Goal: Transaction & Acquisition: Register for event/course

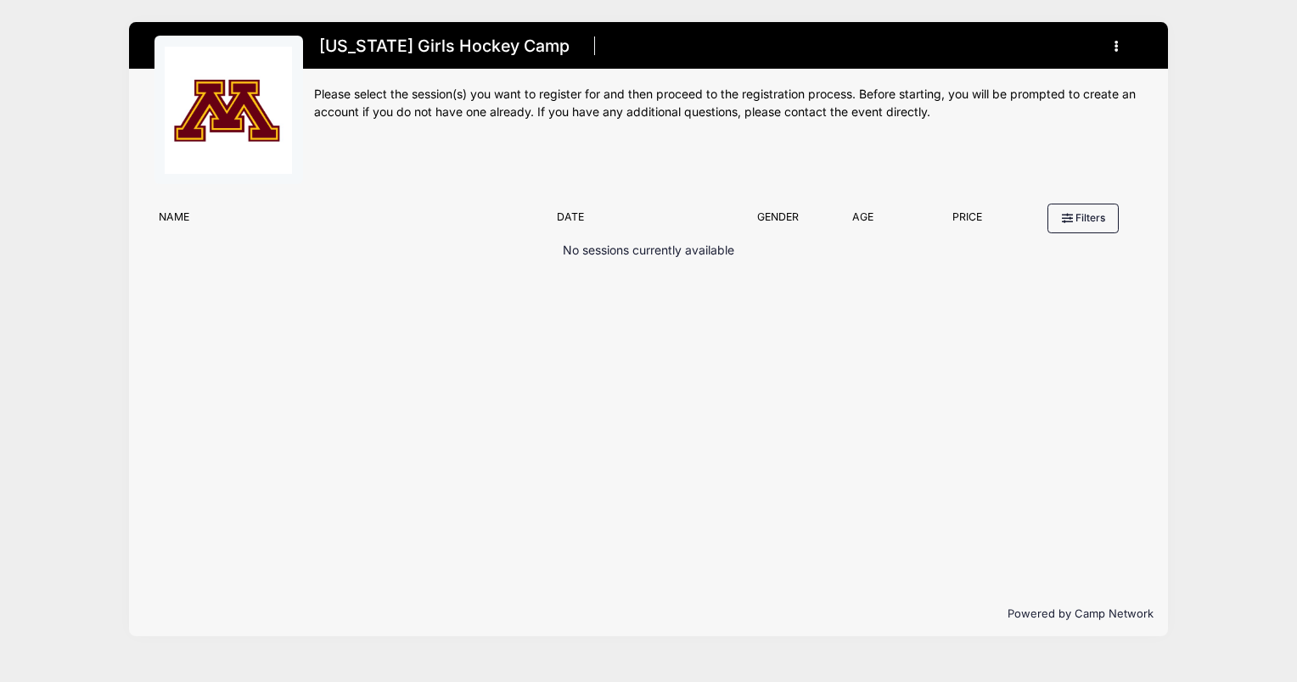
click at [1103, 40] on button "button" at bounding box center [1121, 46] width 46 height 30
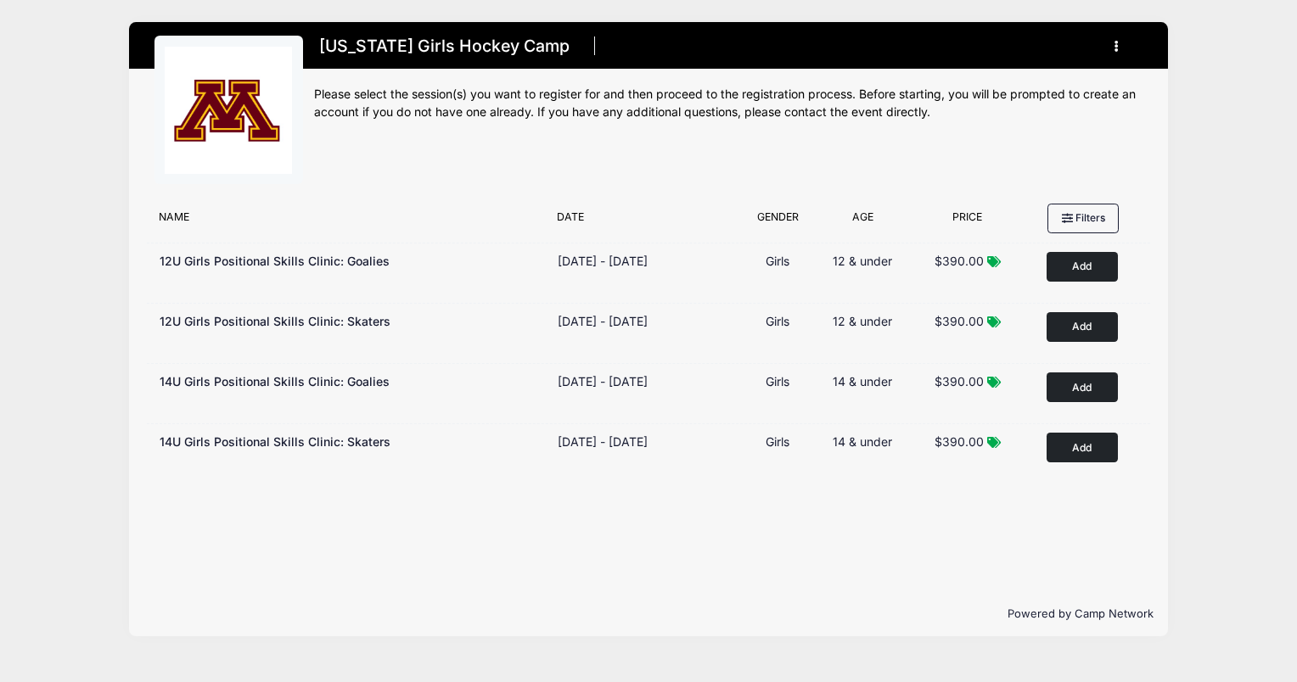
click at [1076, 449] on button "Add to Cart" at bounding box center [1082, 448] width 71 height 30
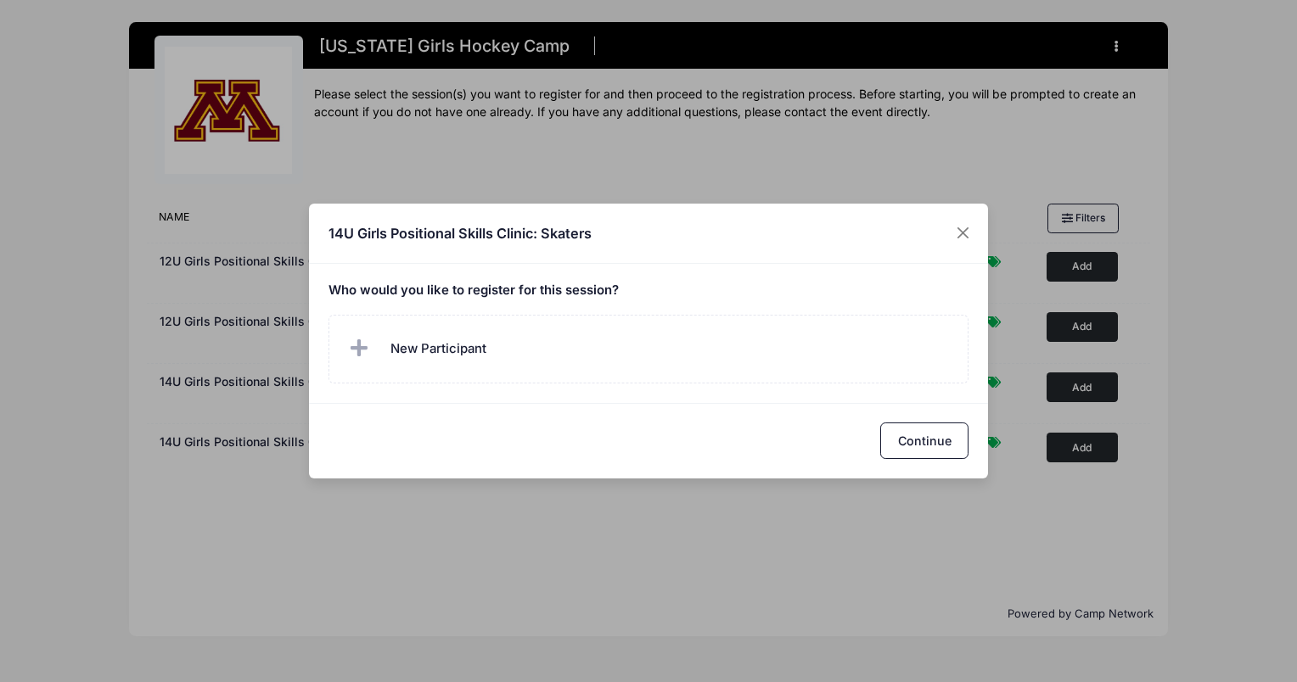
click at [441, 348] on span "New Participant" at bounding box center [438, 349] width 96 height 19
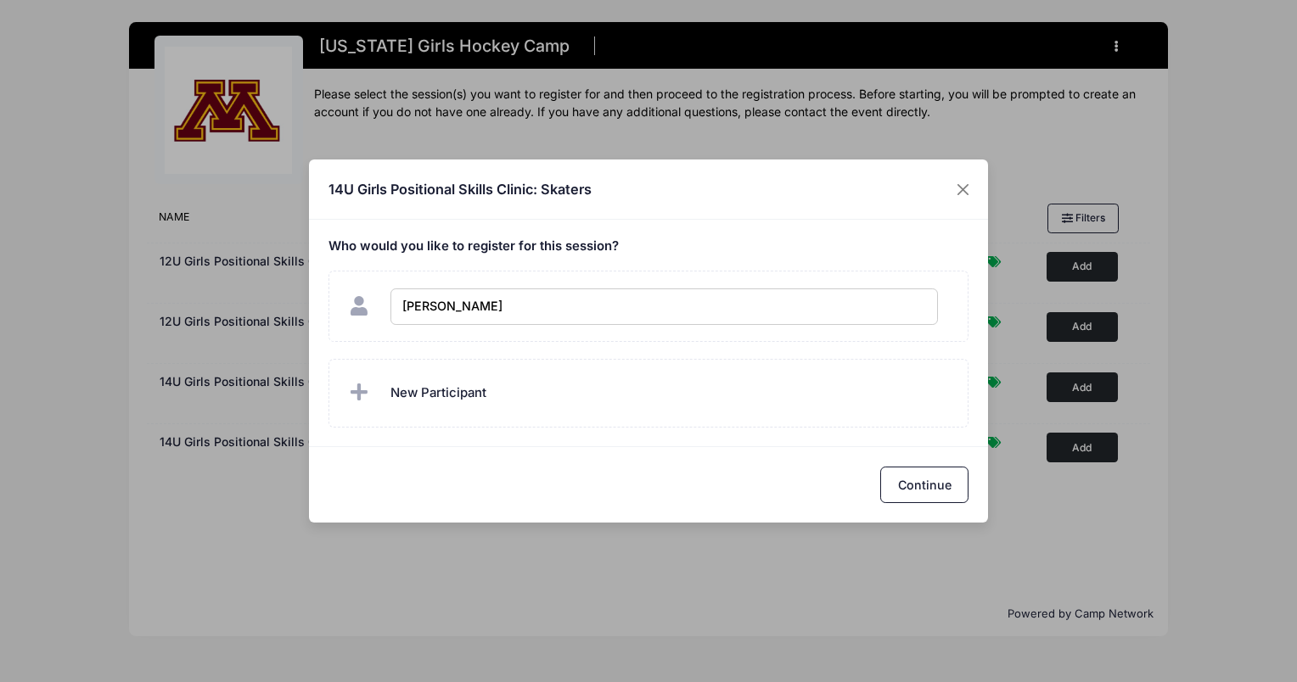
type input "Grace Hill"
checkbox input "true"
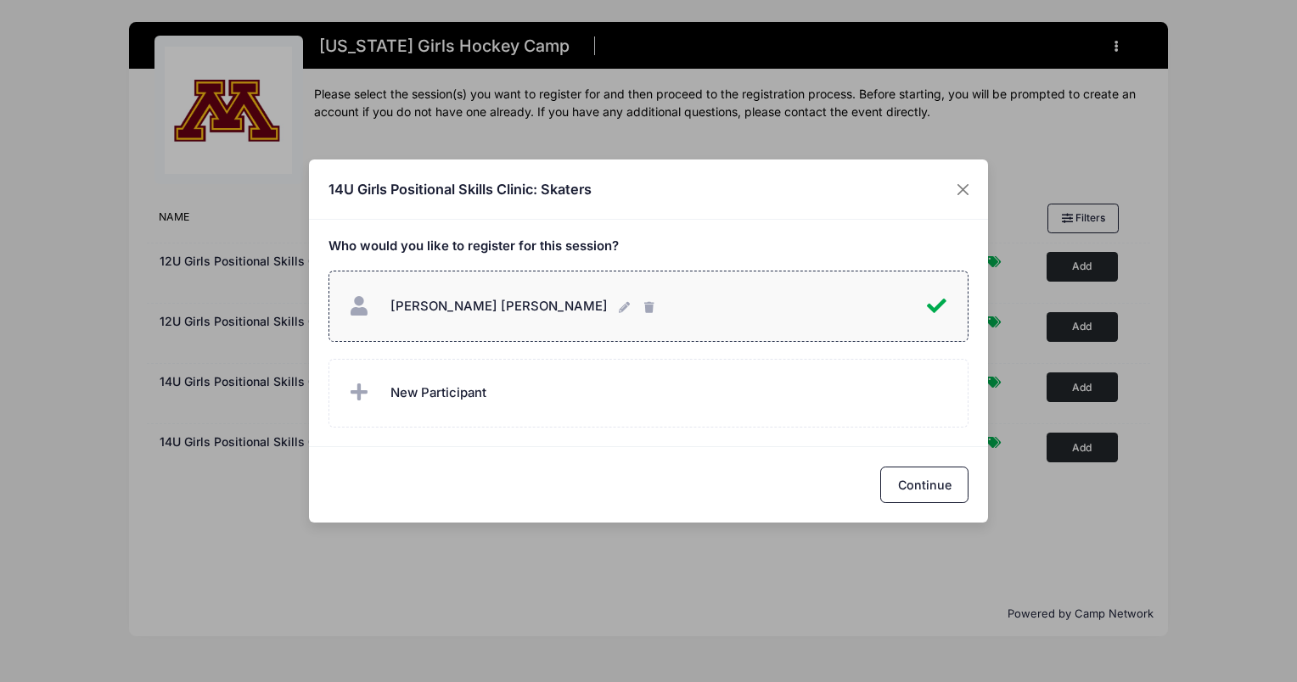
click at [945, 499] on button "Continue" at bounding box center [924, 485] width 88 height 36
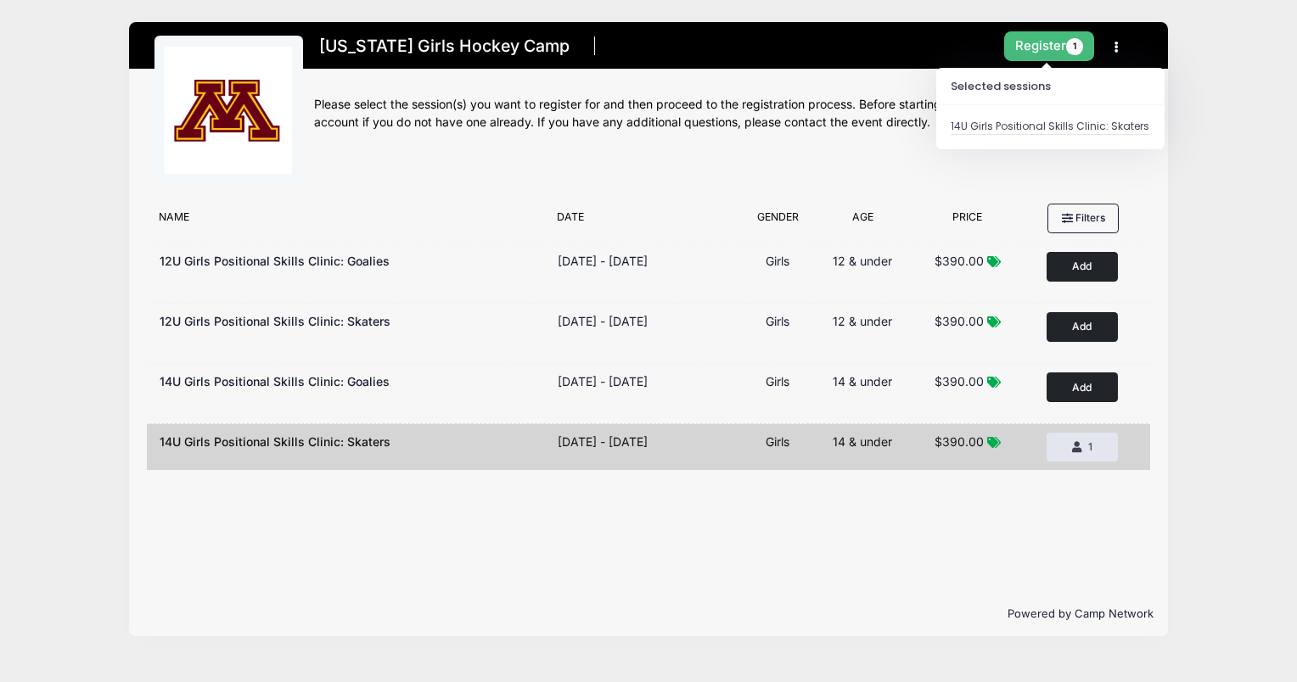
click at [1055, 42] on button "Register 1" at bounding box center [1049, 46] width 90 height 30
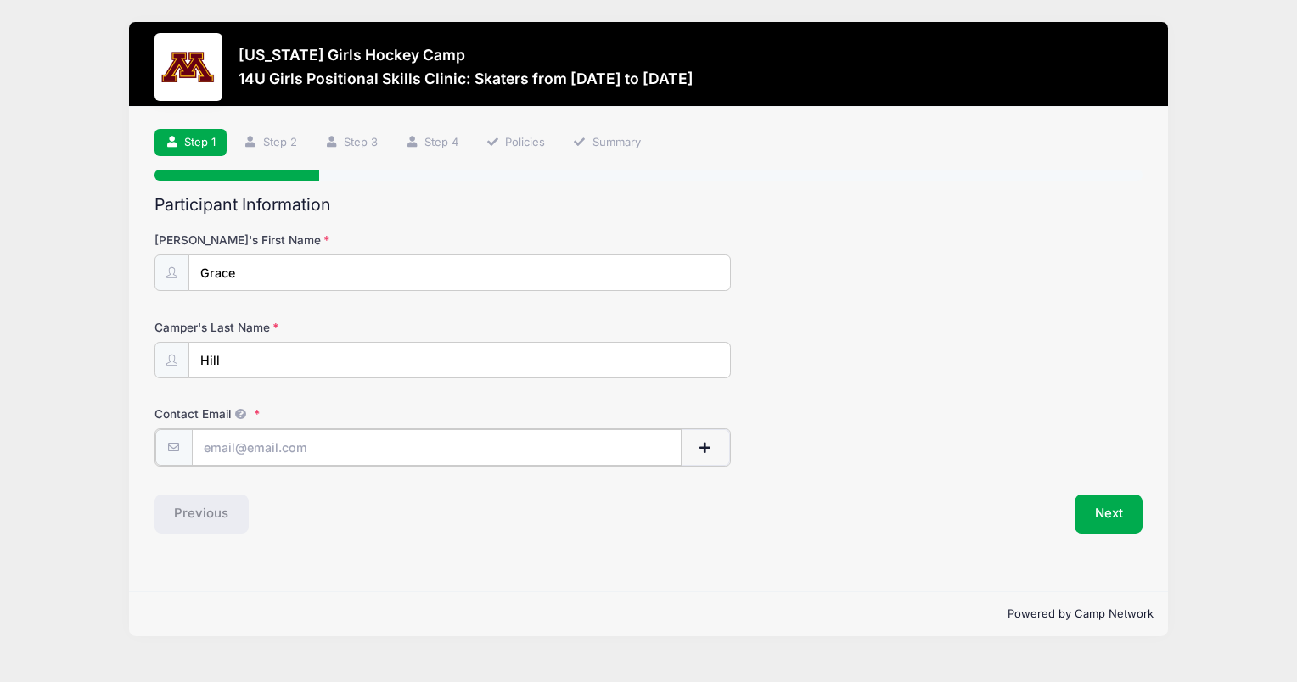
drag, startPoint x: 274, startPoint y: 448, endPoint x: 299, endPoint y: 435, distance: 28.1
click at [275, 448] on input "Contact Email" at bounding box center [437, 448] width 490 height 36
type input "[EMAIL_ADDRESS][DOMAIN_NAME]"
click at [1040, 406] on div "Contact Email jahill1423@hotmail.com" at bounding box center [648, 435] width 989 height 59
click at [1125, 515] on button "Next" at bounding box center [1109, 512] width 69 height 39
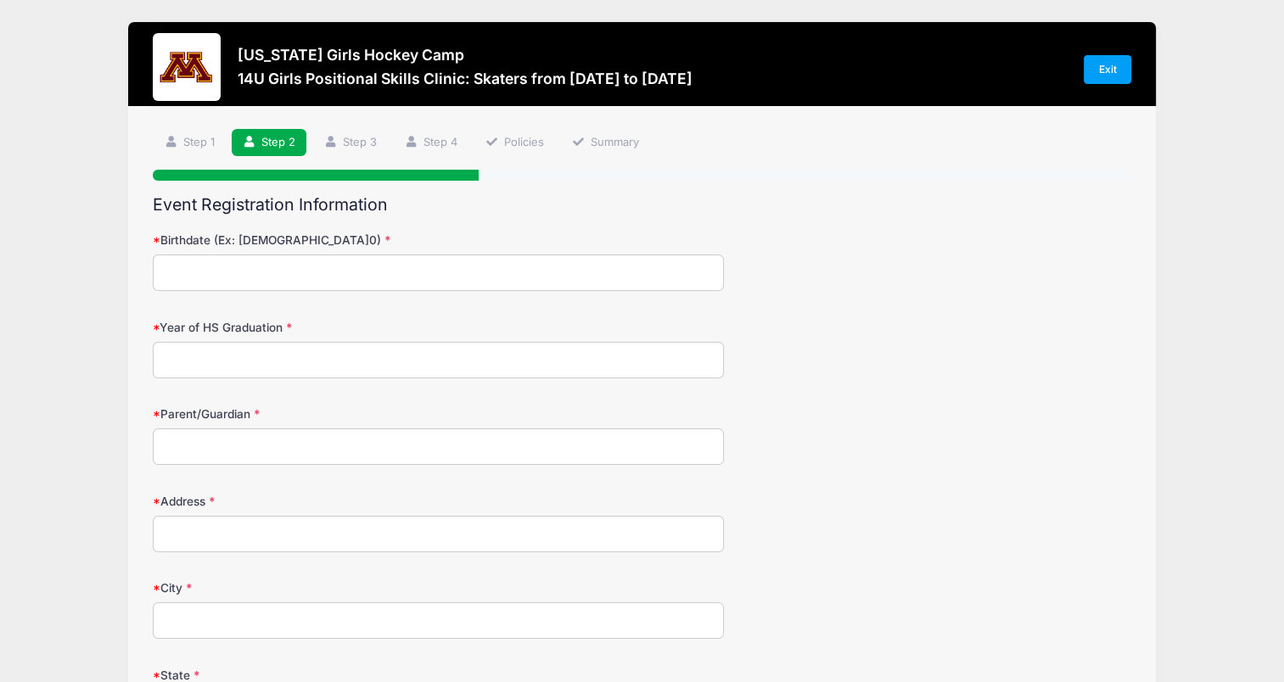
click at [274, 268] on input "Birthdate (Ex: 01/05/2000)" at bounding box center [438, 273] width 570 height 36
type input "12/03/2013"
click at [221, 361] on input "Year of HS Graduation" at bounding box center [438, 360] width 570 height 36
type input "2032"
type input "Jonathan Hill"
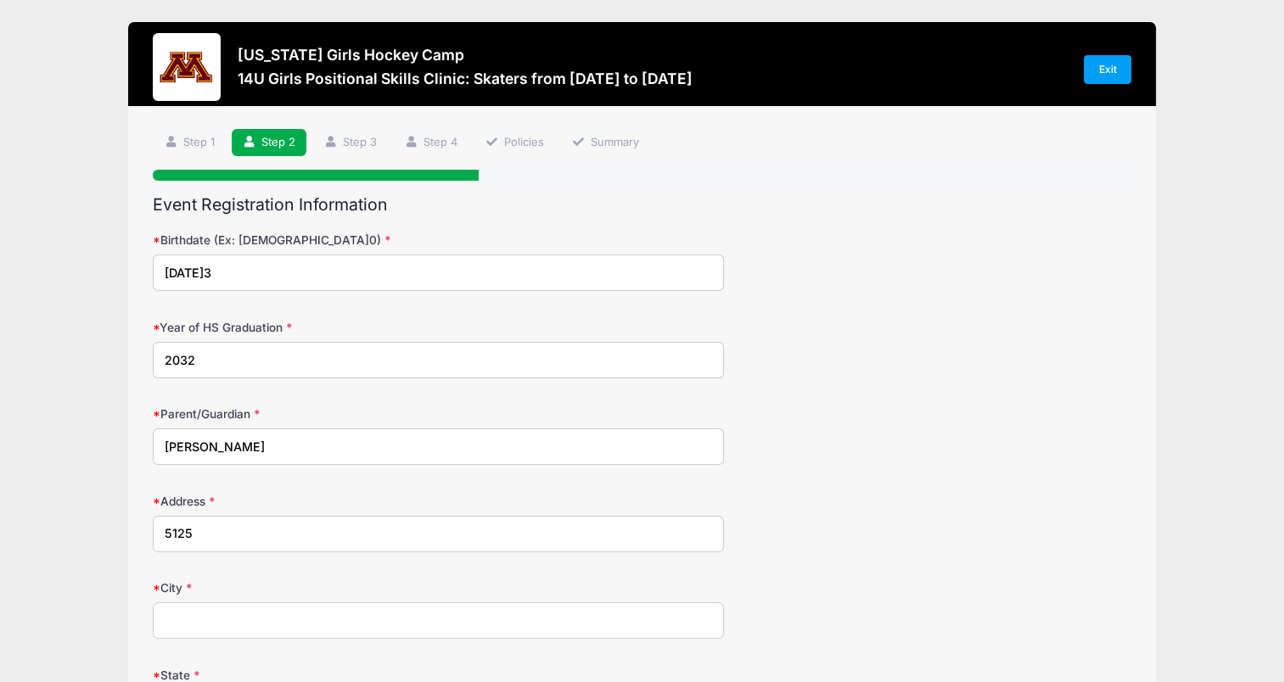
click at [231, 534] on input "5125" at bounding box center [438, 534] width 570 height 36
type input "5125 Bluff Circle"
type input "Edina"
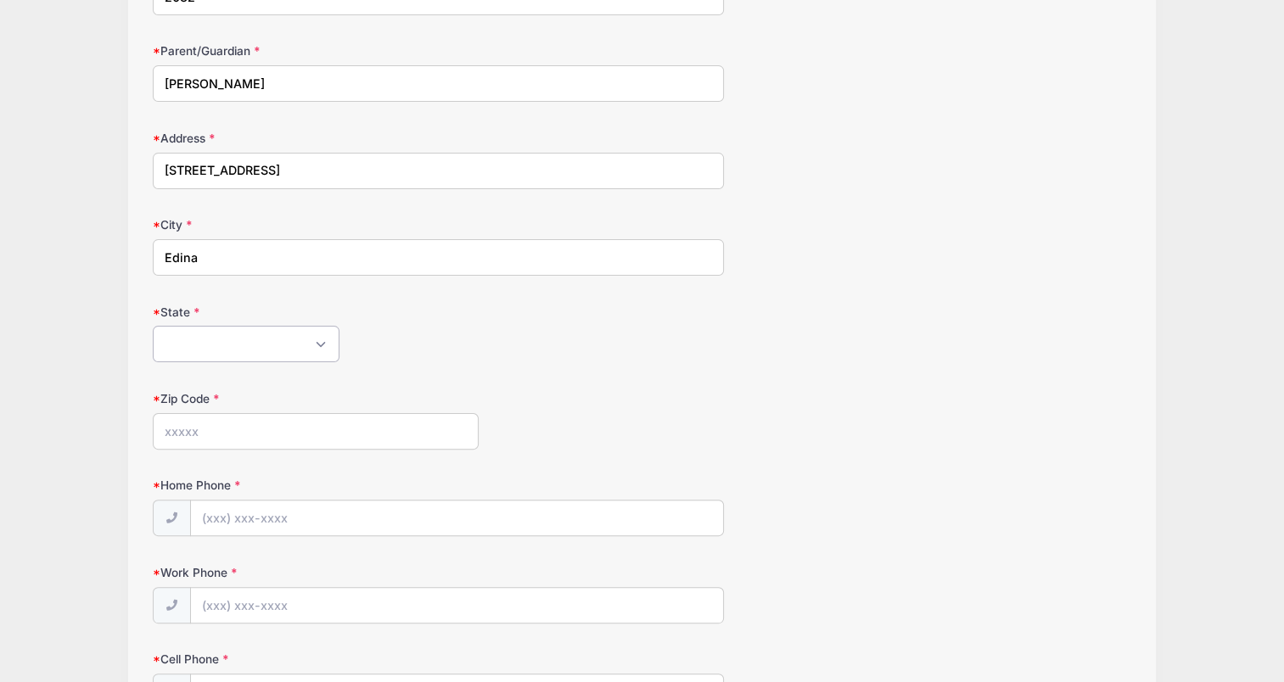
click at [307, 335] on select "Alabama Alaska American Samoa Arizona Arkansas Armed Forces Africa Armed Forces…" at bounding box center [246, 344] width 187 height 36
select select "MN"
click at [153, 326] on select "Alabama Alaska American Samoa Arizona Arkansas Armed Forces Africa Armed Forces…" at bounding box center [246, 344] width 187 height 36
click at [281, 428] on input "Zip Code" at bounding box center [316, 431] width 326 height 36
type input "55436"
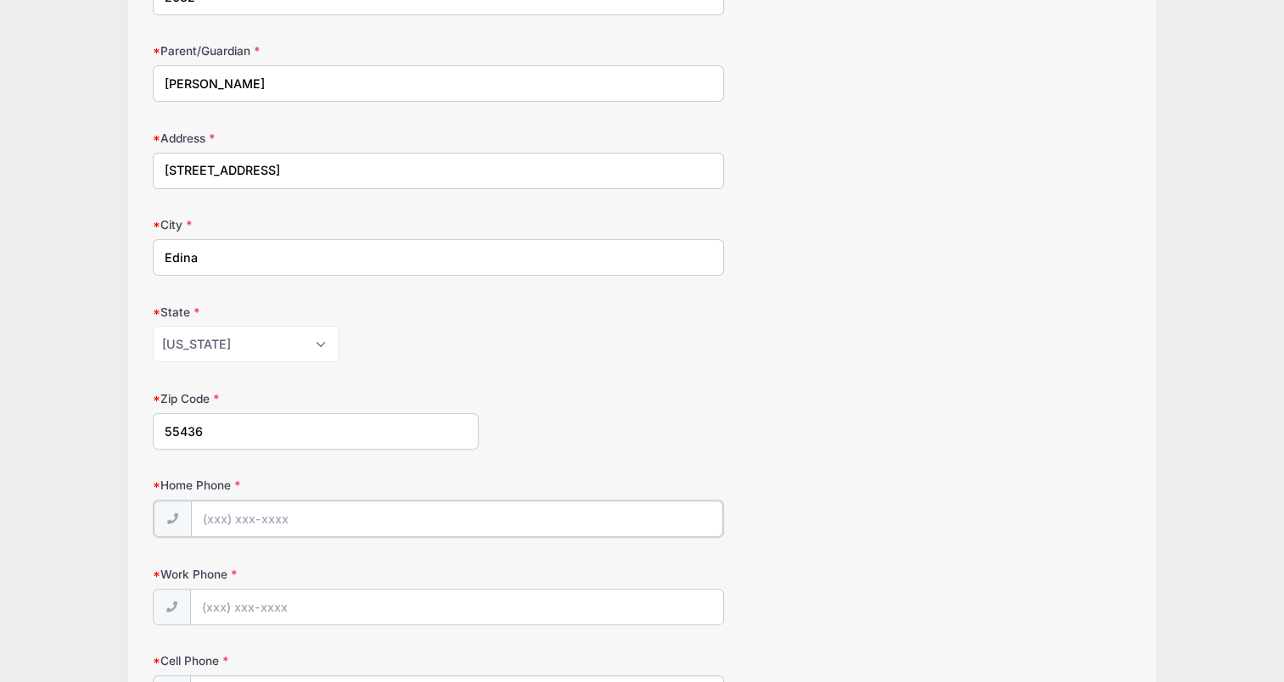
click at [503, 510] on input "Home Phone" at bounding box center [457, 519] width 532 height 36
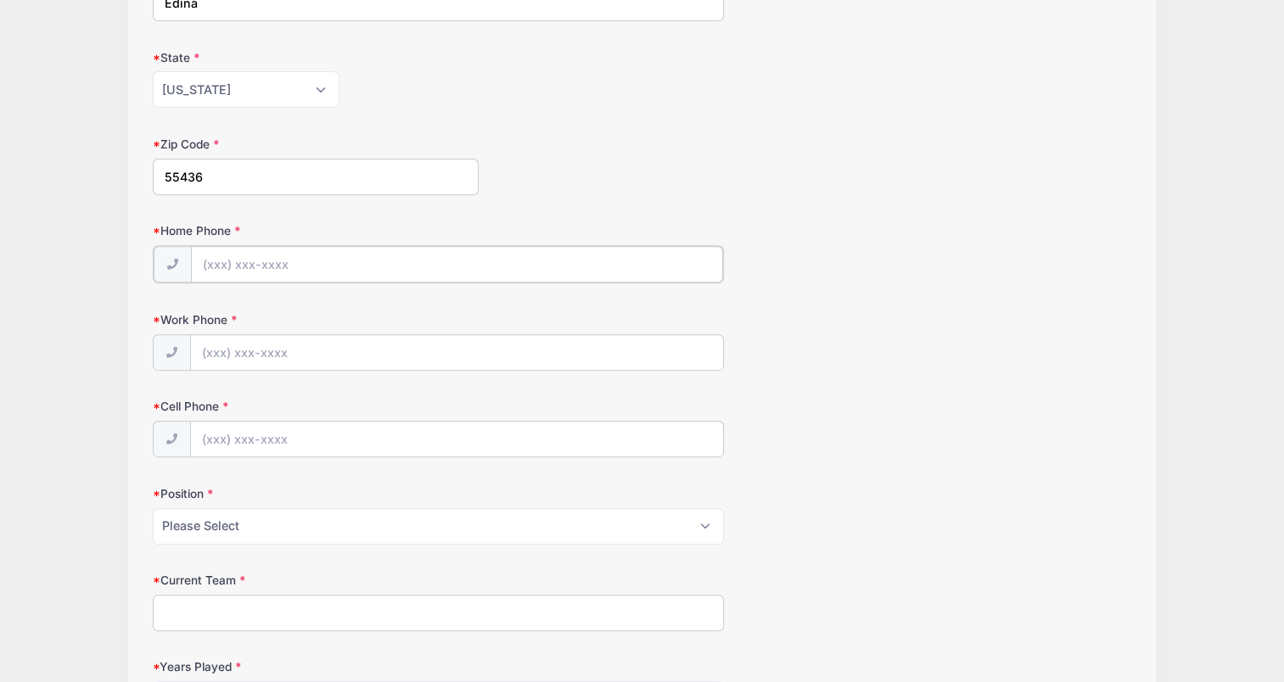
scroll to position [618, 0]
type input "(6"
type input "(518) 330-9221"
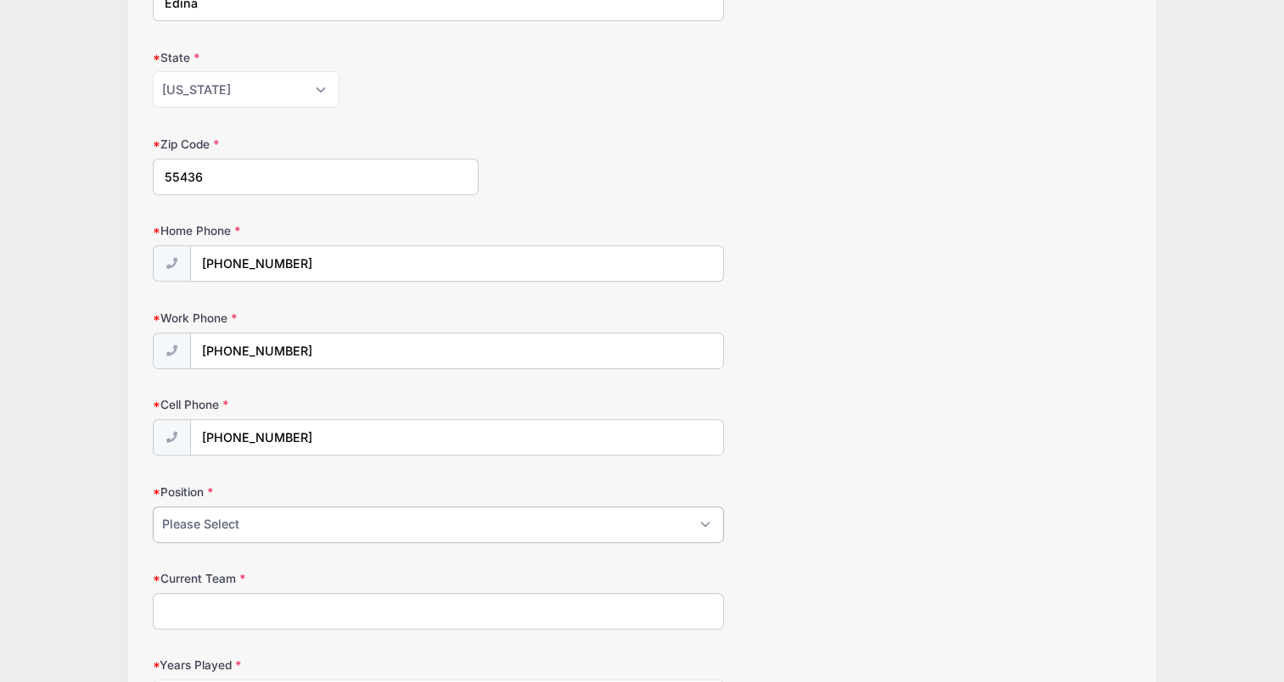
click at [643, 518] on select "Please Select Forward Defense F/D Goalie" at bounding box center [438, 525] width 570 height 36
select select "Forward"
click at [153, 507] on select "Please Select Forward Defense F/D Goalie" at bounding box center [438, 525] width 570 height 36
click at [239, 609] on input "Current Team" at bounding box center [438, 611] width 570 height 36
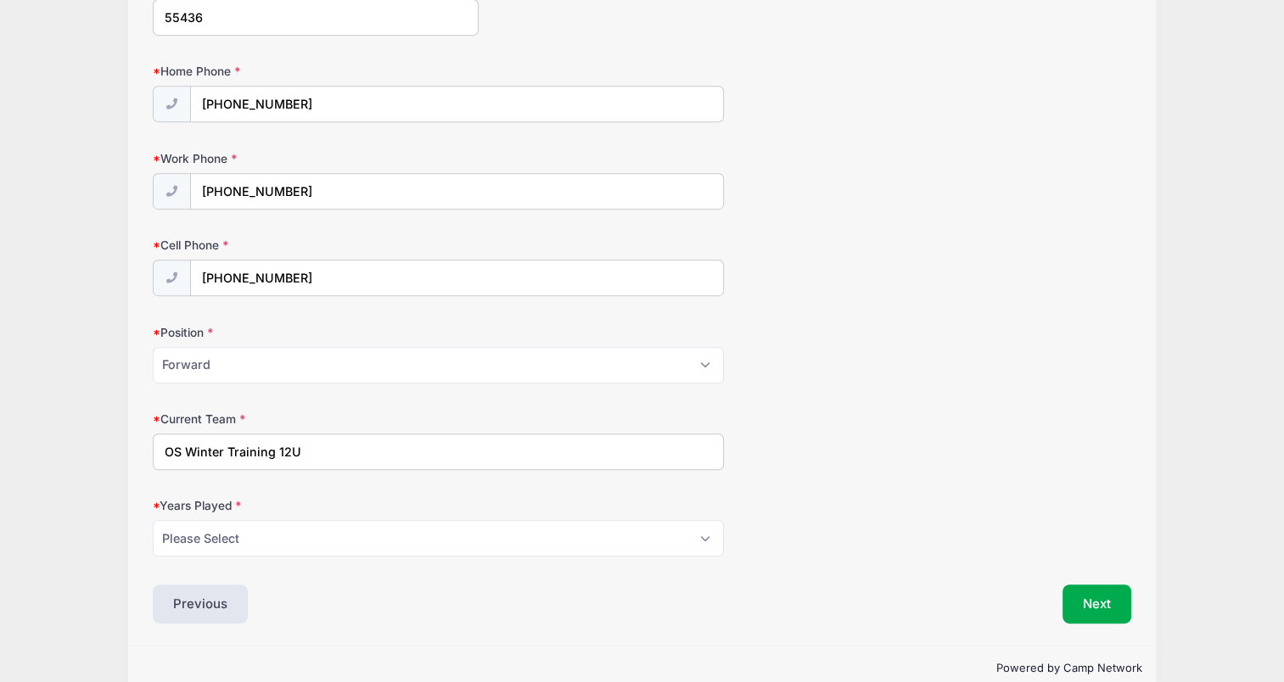
scroll to position [788, 0]
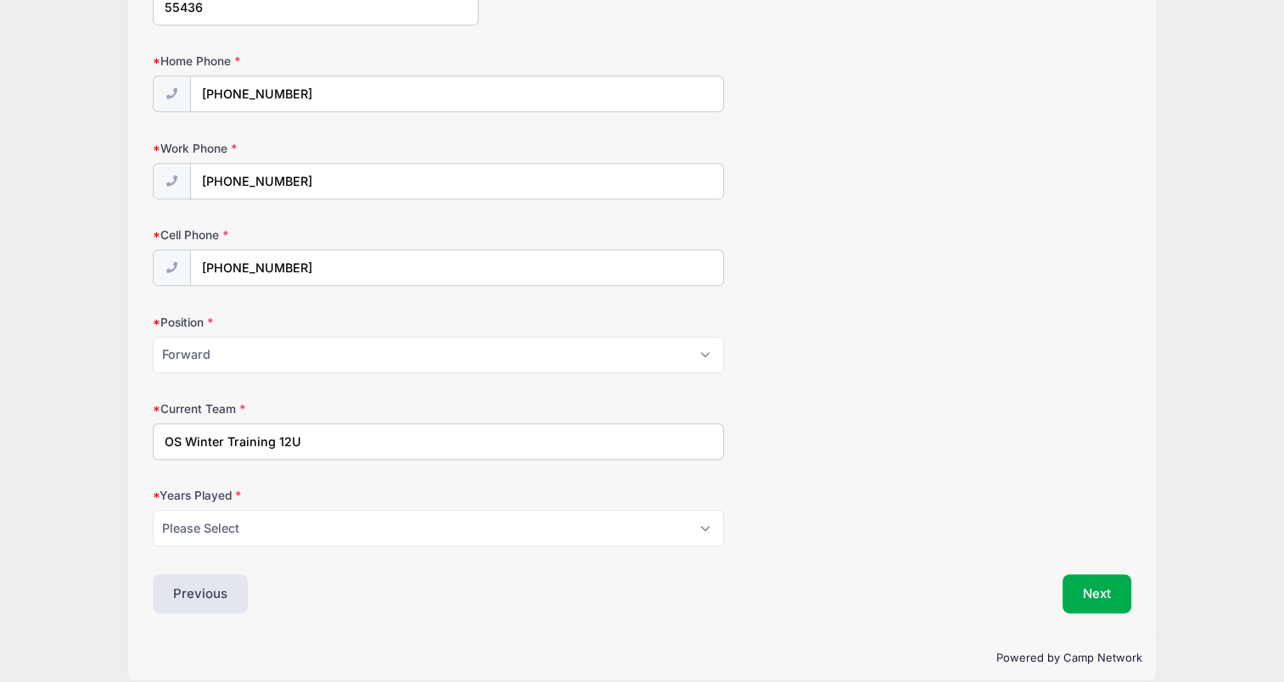
type input "OS Winter Training 12U"
click at [229, 523] on select "Please Select 1 2 3 4 5 6 7 8 9 10 11 12 13 14 15" at bounding box center [438, 528] width 570 height 36
click at [153, 510] on select "Please Select 1 2 3 4 5 6 7 8 9 10 11 12 13 14 15" at bounding box center [438, 528] width 570 height 36
click at [207, 345] on select "Please Select Forward Defense F/D Goalie" at bounding box center [438, 355] width 570 height 36
drag, startPoint x: 888, startPoint y: 488, endPoint x: 730, endPoint y: 445, distance: 163.7
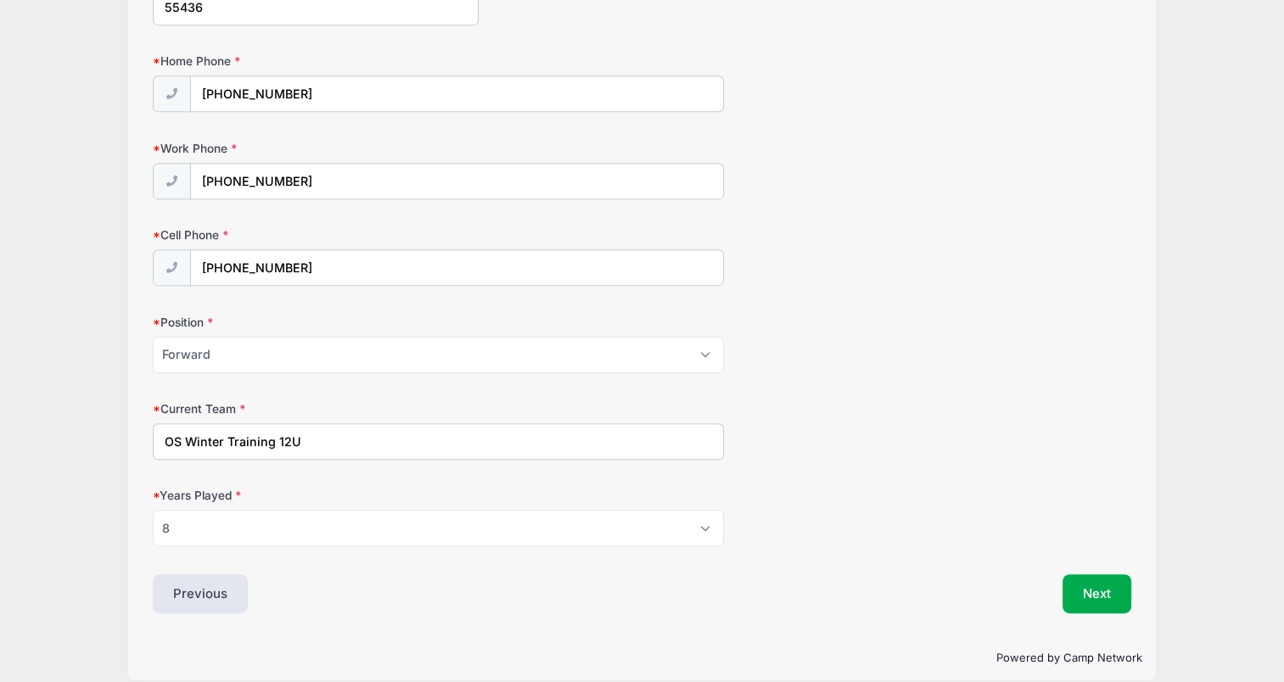
click at [888, 488] on div "Years Played Please Select 1 2 3 4 5 6 7 8 9 10 11 12 13 14 15" at bounding box center [642, 516] width 978 height 59
click at [266, 526] on select "Please Select 1 2 3 4 5 6 7 8 9 10 11 12 13 14 15" at bounding box center [438, 528] width 570 height 36
select select "7"
click at [153, 510] on select "Please Select 1 2 3 4 5 6 7 8 9 10 11 12 13 14 15" at bounding box center [438, 528] width 570 height 36
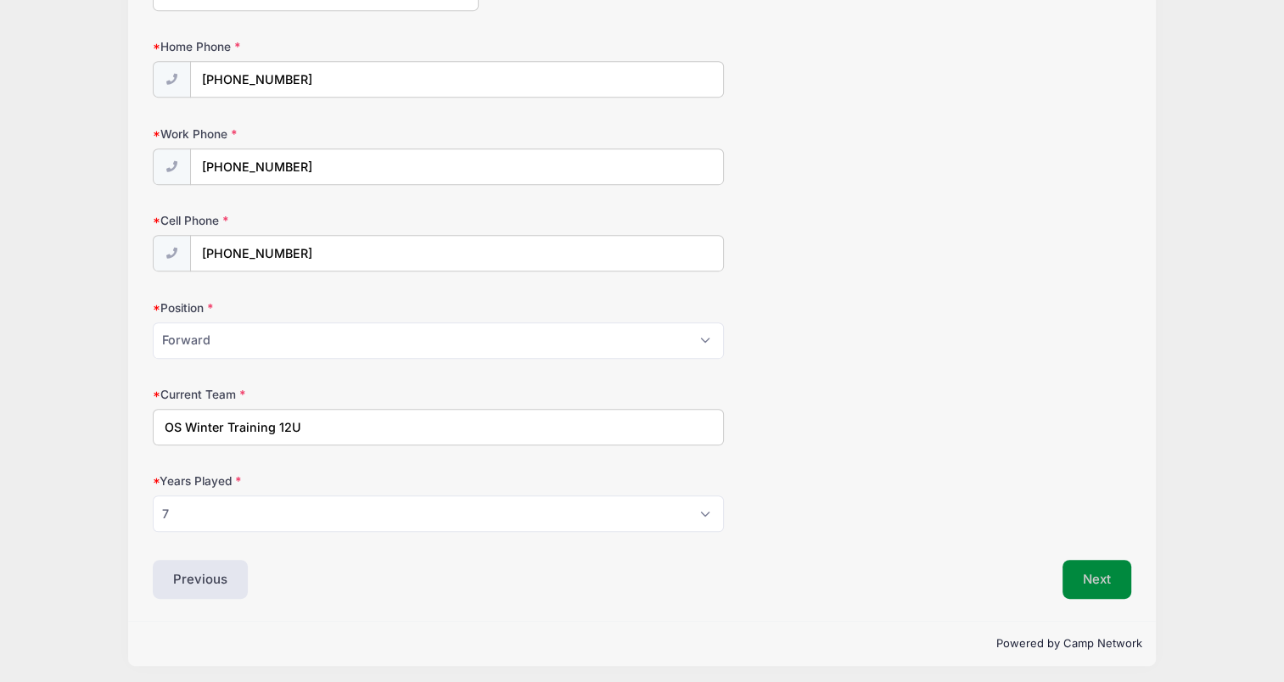
click at [1087, 577] on button "Next" at bounding box center [1097, 579] width 69 height 39
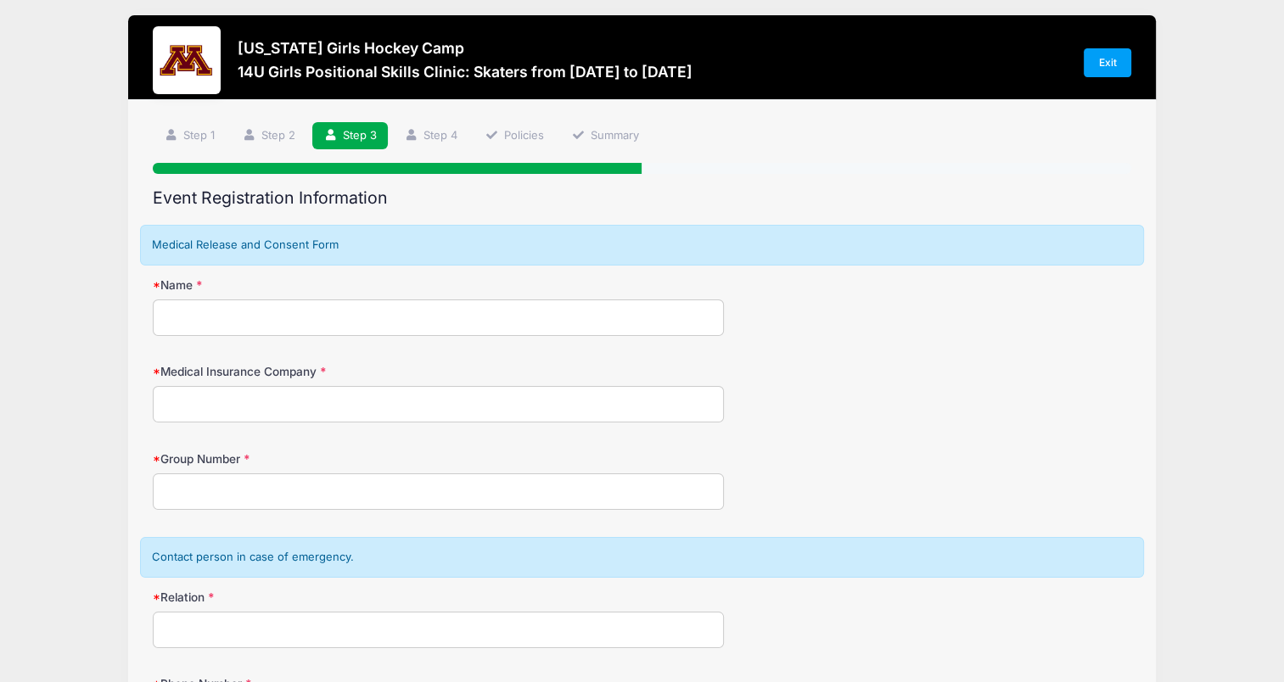
scroll to position [0, 0]
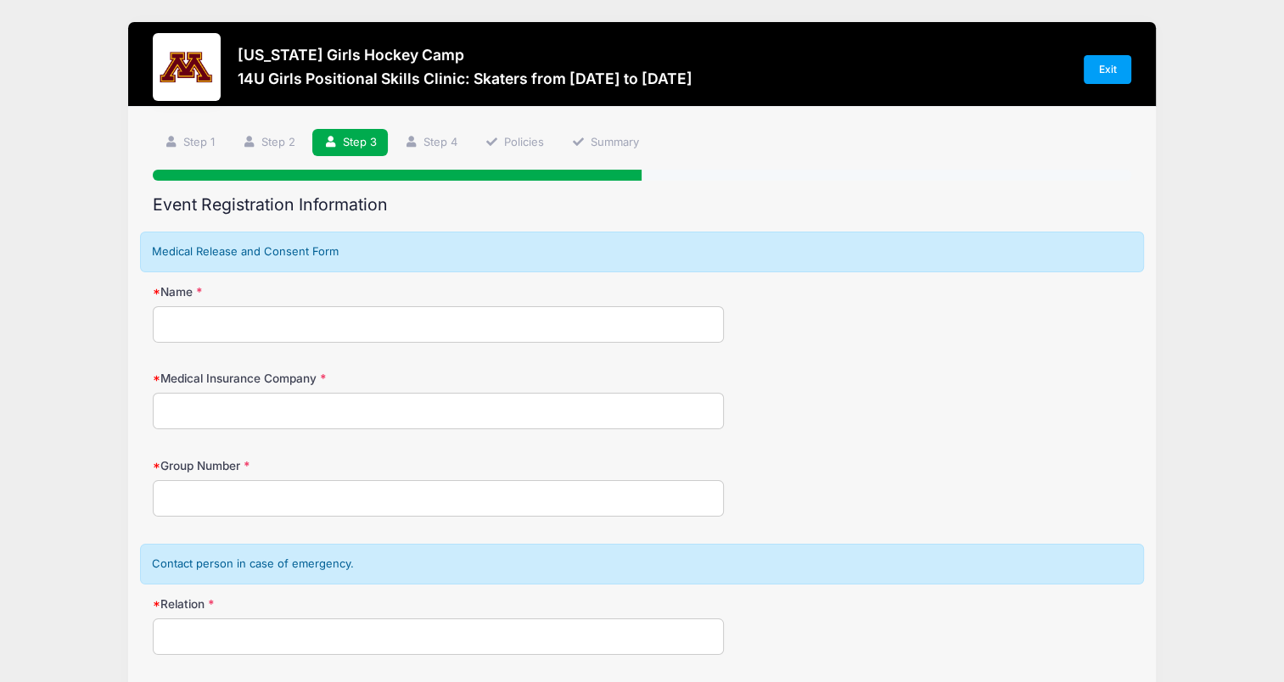
click at [375, 334] on input "Name" at bounding box center [438, 324] width 570 height 36
click at [914, 333] on div "Name" at bounding box center [642, 313] width 978 height 59
click at [452, 331] on input "Name" at bounding box center [438, 324] width 570 height 36
type input "Jonathan Hill"
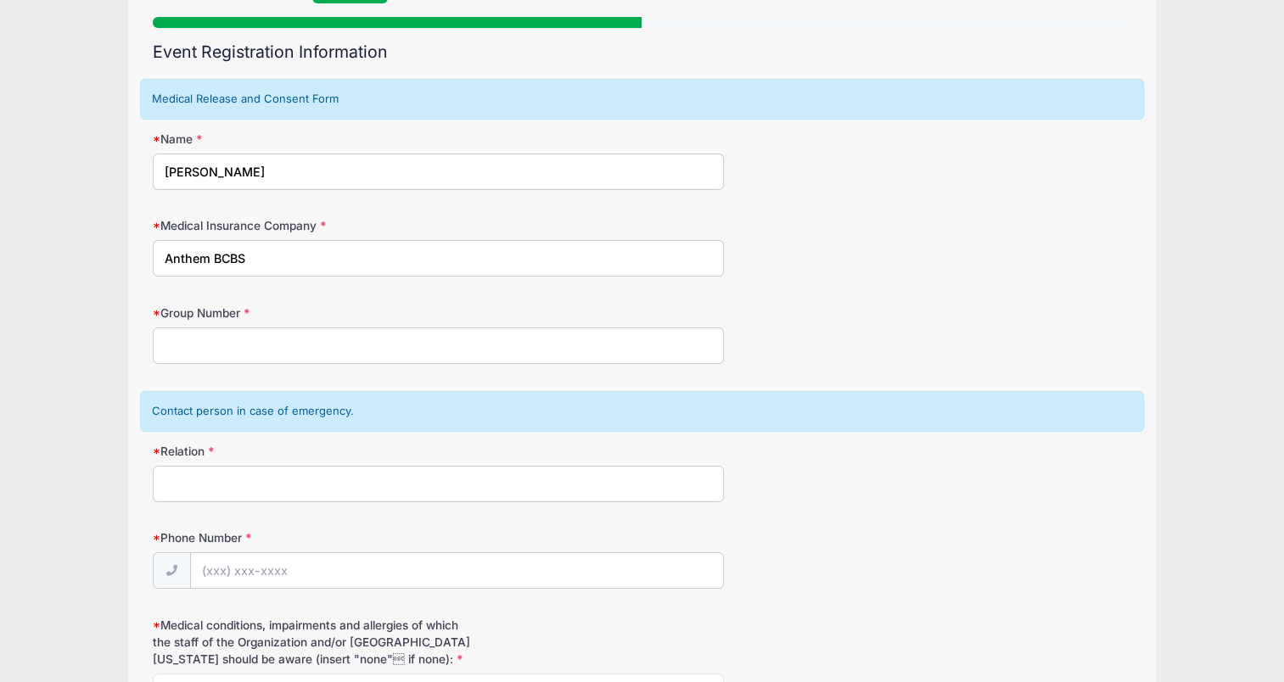
scroll to position [170, 0]
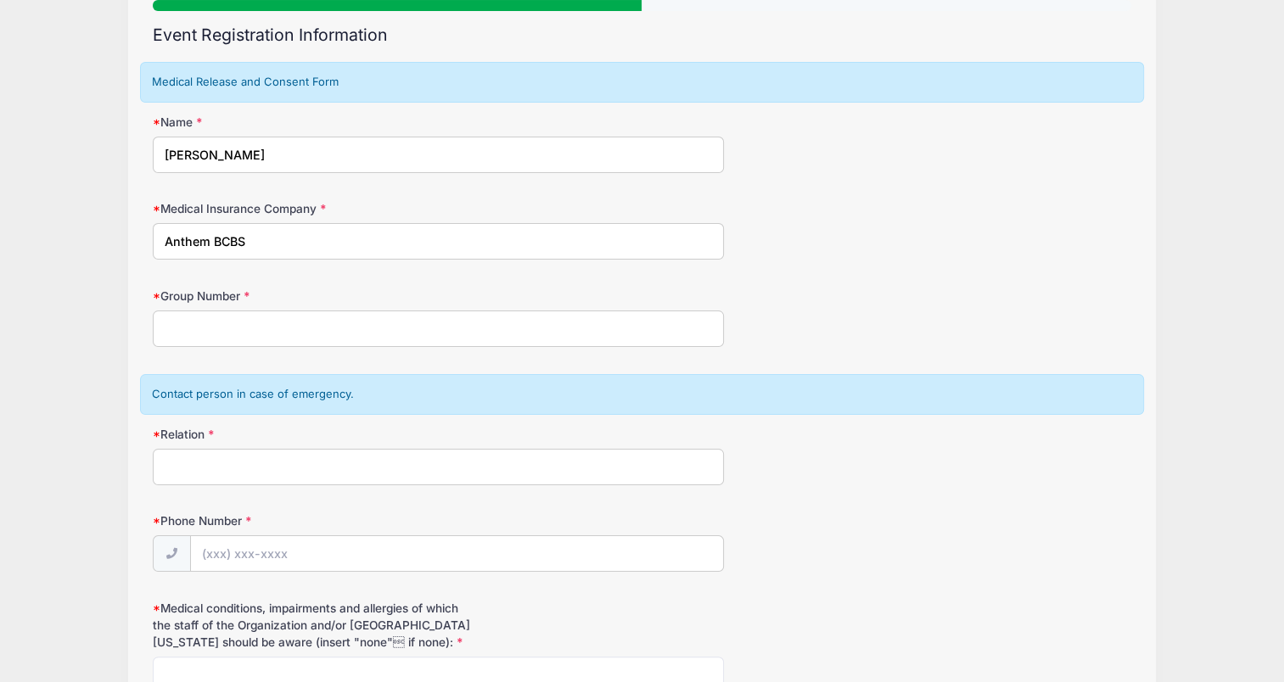
type input "Anthem BCBS"
click at [228, 469] on input "Relation" at bounding box center [438, 467] width 570 height 36
type input "J"
type input "Jonathan Hill, Father"
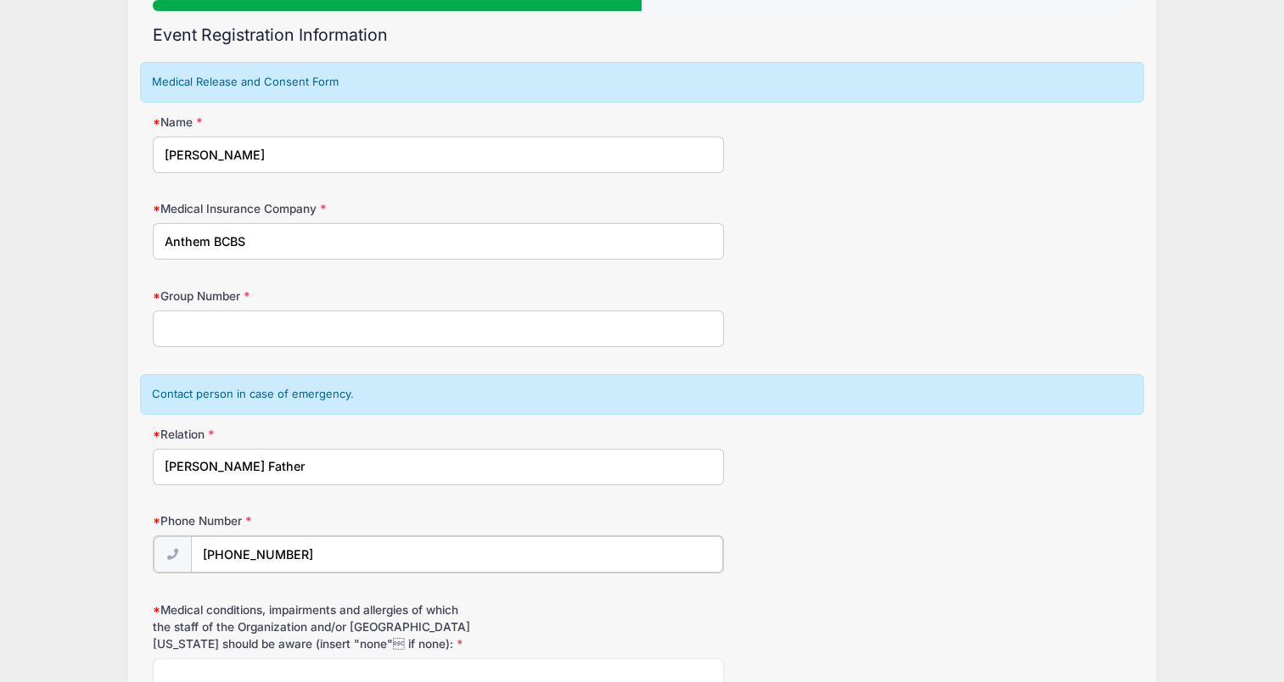
type input "(518) 330-9221"
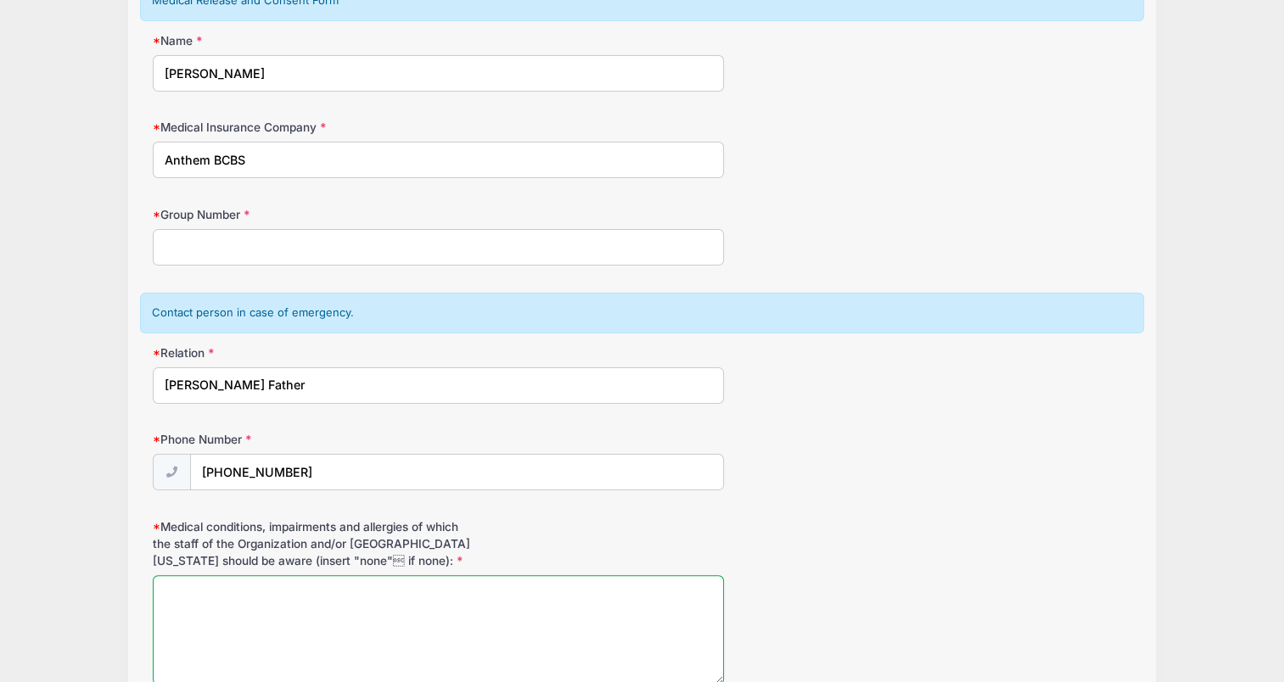
scroll to position [340, 0]
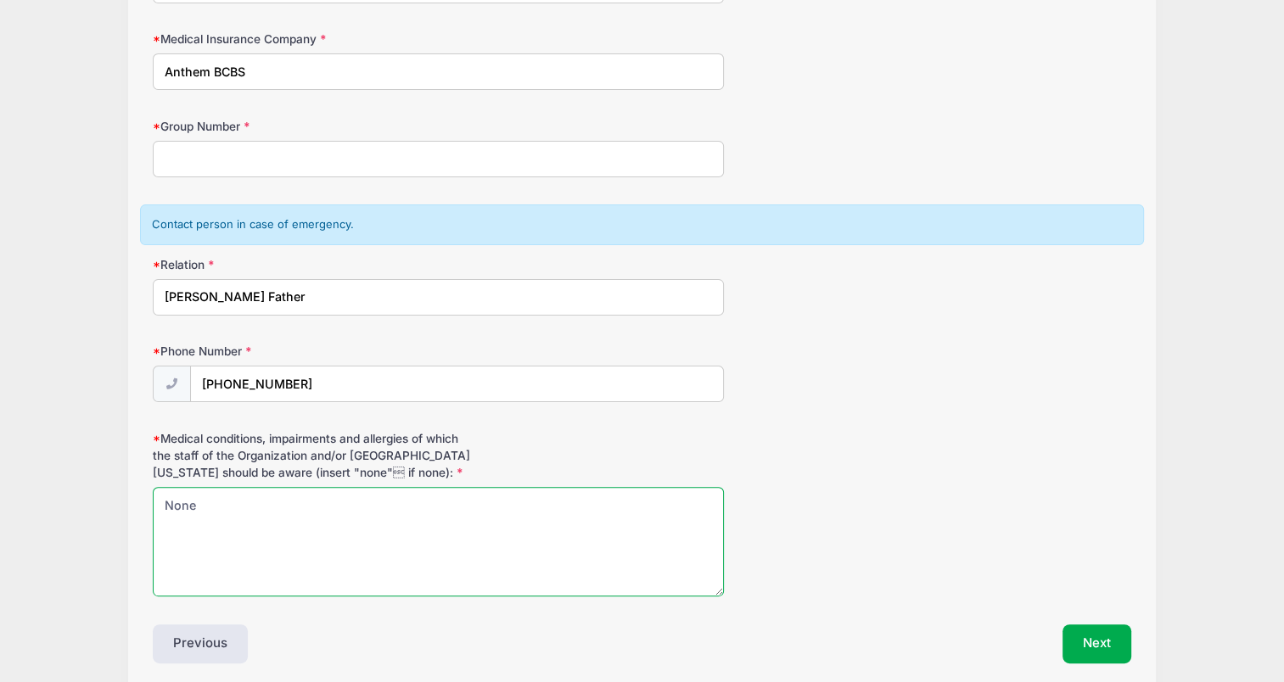
type textarea "None"
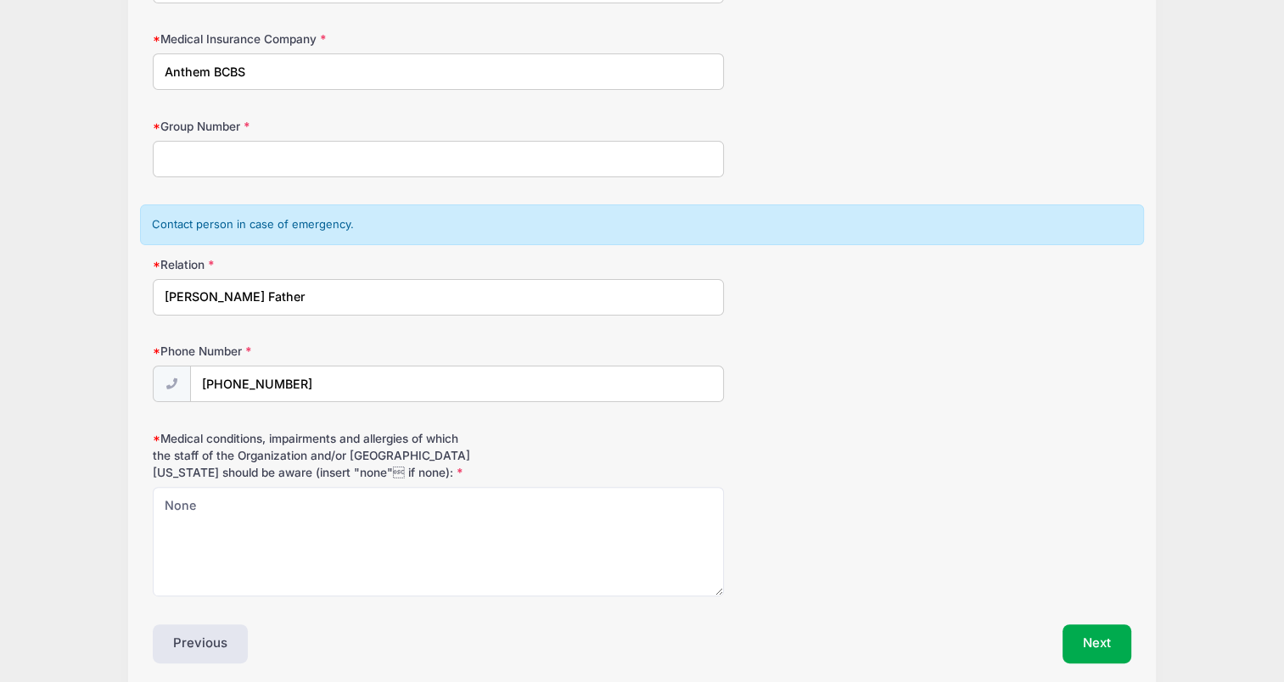
click at [237, 159] on input "Group Number" at bounding box center [438, 159] width 570 height 36
type input "201044M4A1"
click at [1101, 643] on button "Next" at bounding box center [1097, 644] width 69 height 39
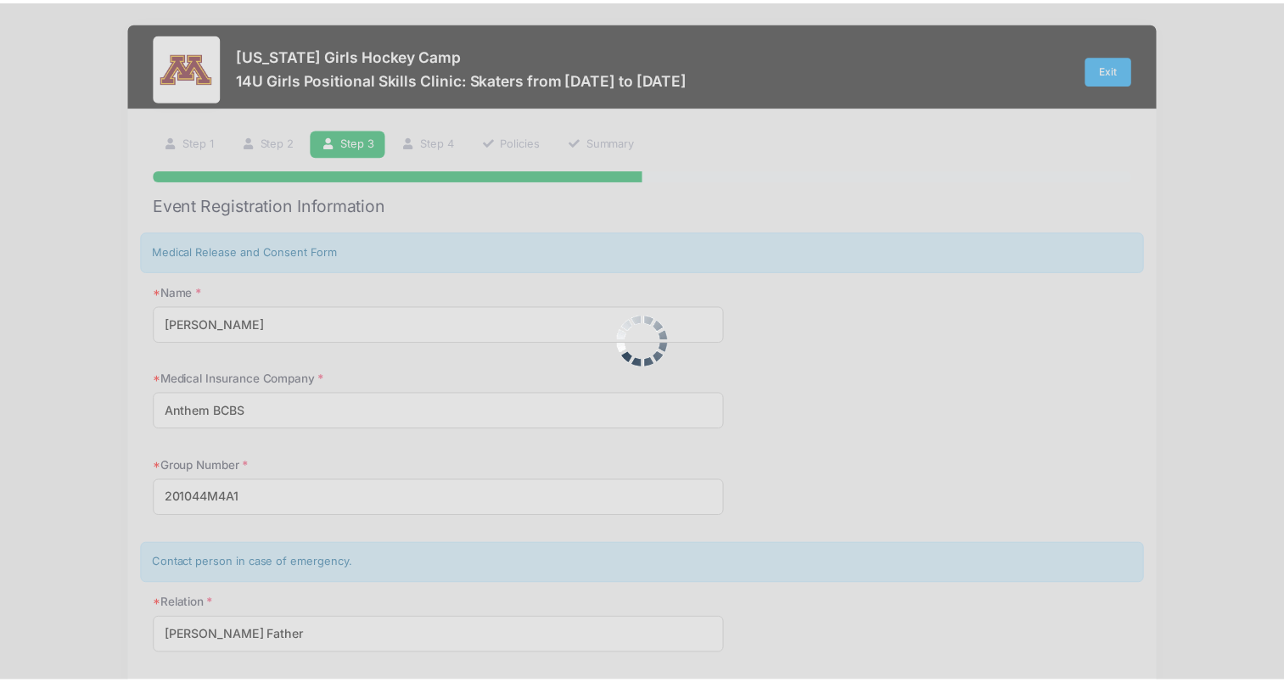
scroll to position [0, 0]
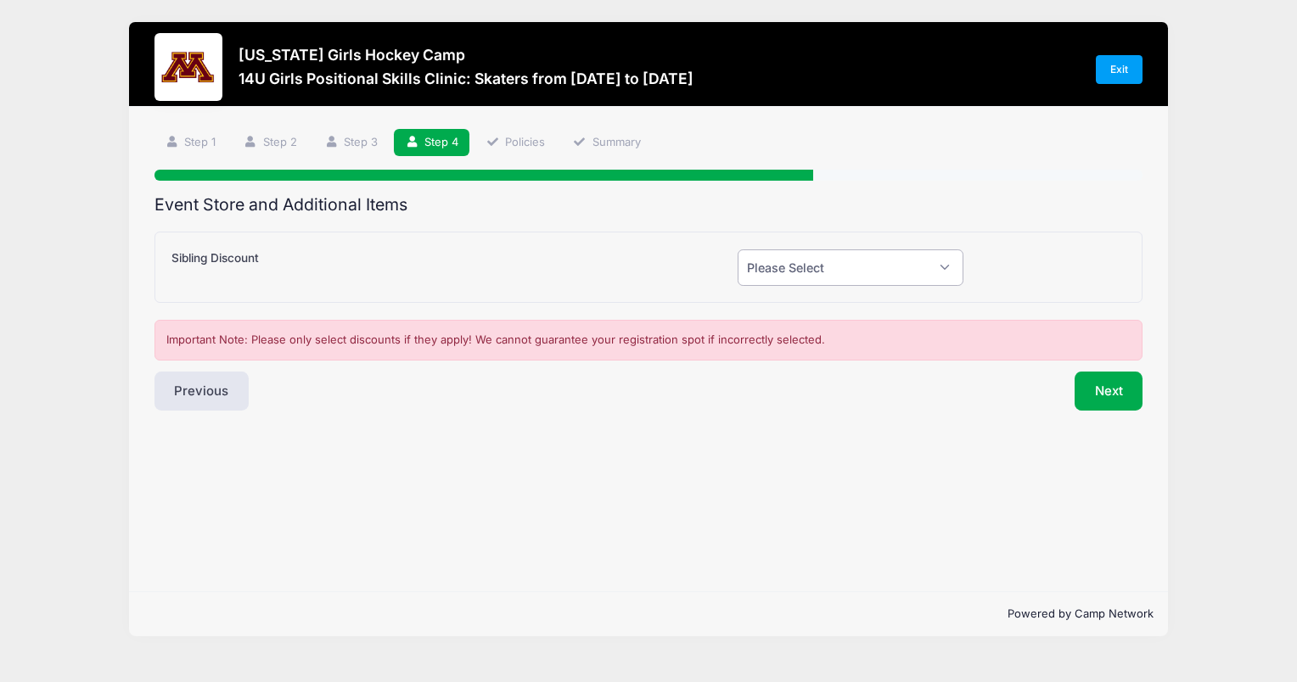
click at [869, 268] on select "Please Select Yes (-$50.00) No" at bounding box center [851, 268] width 226 height 36
select select "0"
click at [738, 250] on select "Please Select Yes (-$50.00) No" at bounding box center [851, 268] width 226 height 36
click at [1114, 400] on button "Next" at bounding box center [1109, 391] width 69 height 39
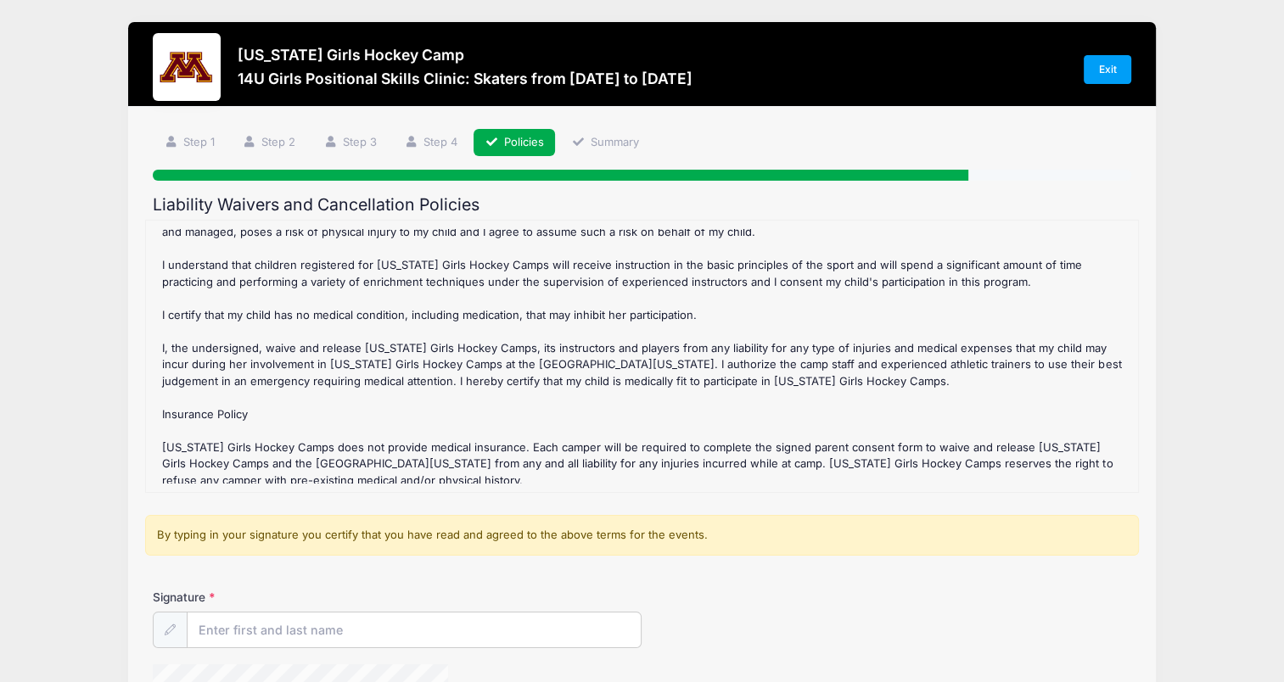
scroll to position [275, 0]
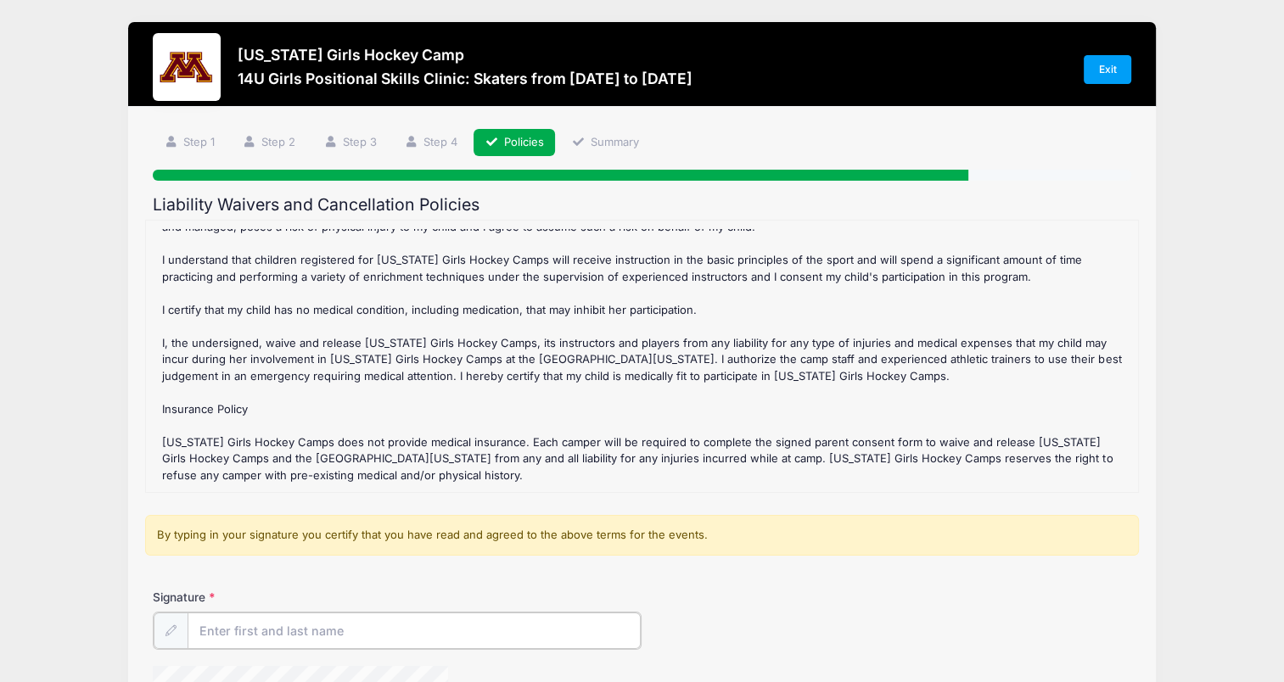
click at [285, 621] on input "Signature" at bounding box center [414, 631] width 453 height 36
type input "Jonathan Hill"
click at [974, 312] on div "14U Girls Positional Skills Clinic: Skaters Refund Policy : Cancellation/Refund…" at bounding box center [642, 356] width 976 height 255
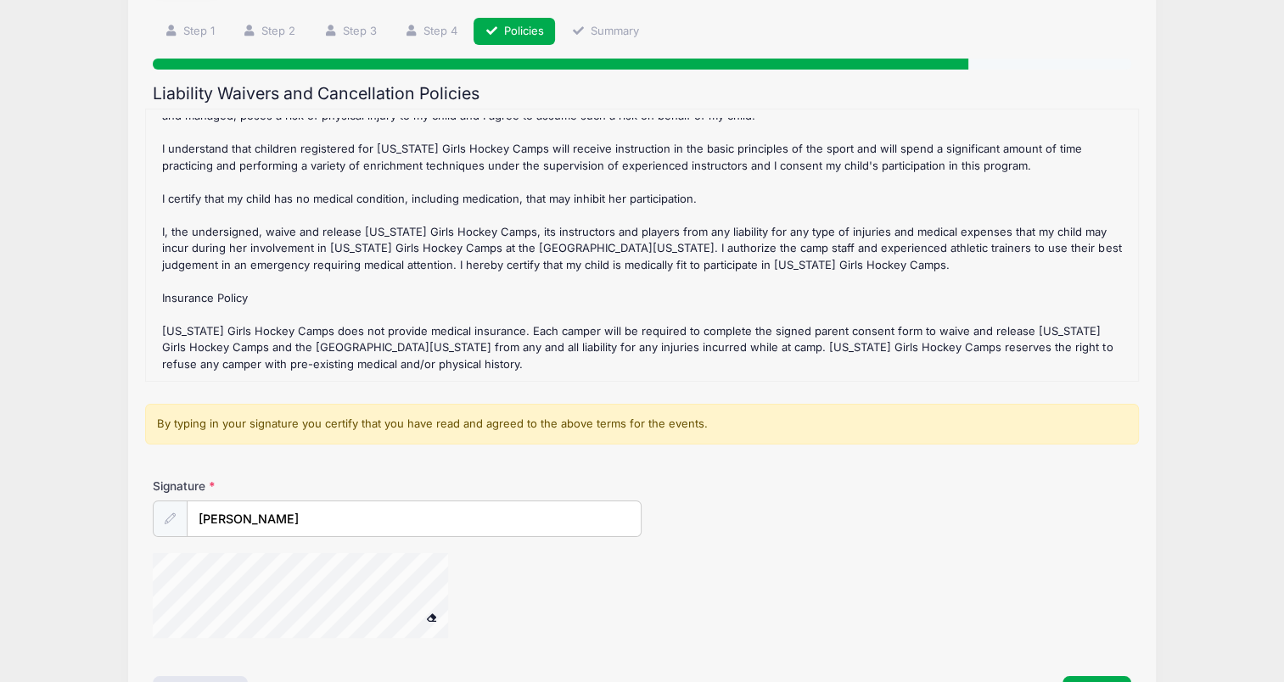
scroll to position [231, 0]
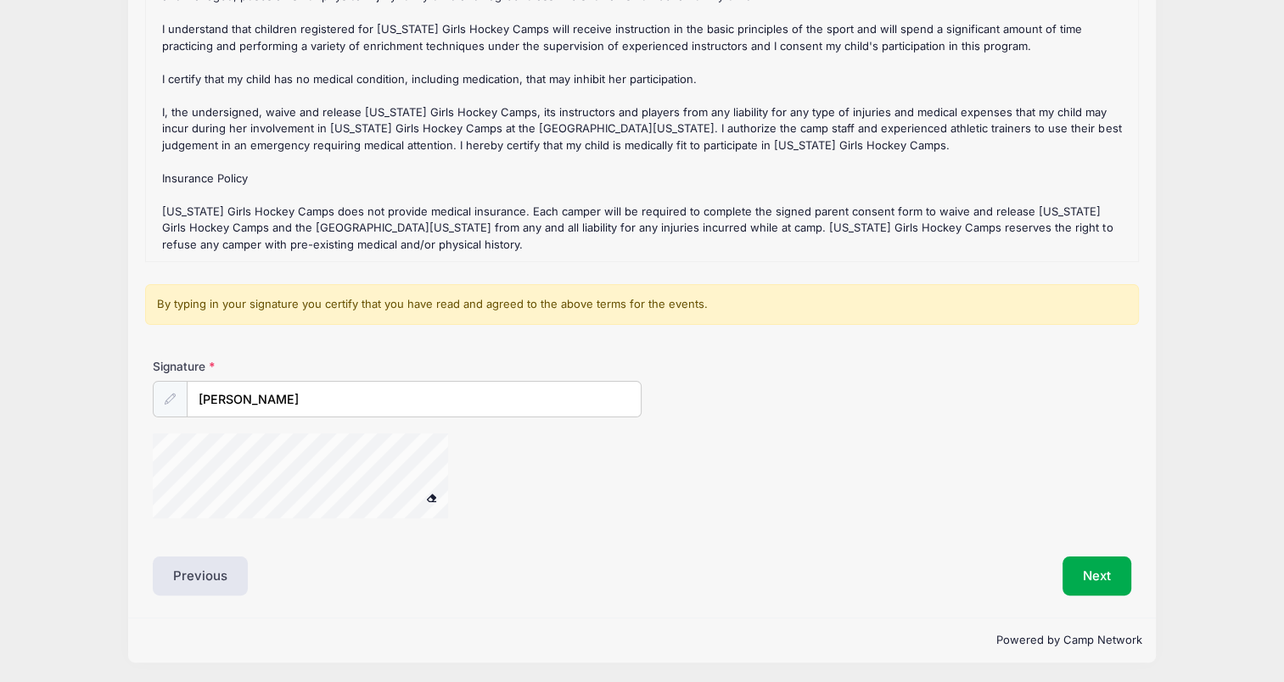
click at [431, 497] on span at bounding box center [431, 497] width 12 height 9
click at [1070, 575] on button "Next" at bounding box center [1097, 576] width 69 height 39
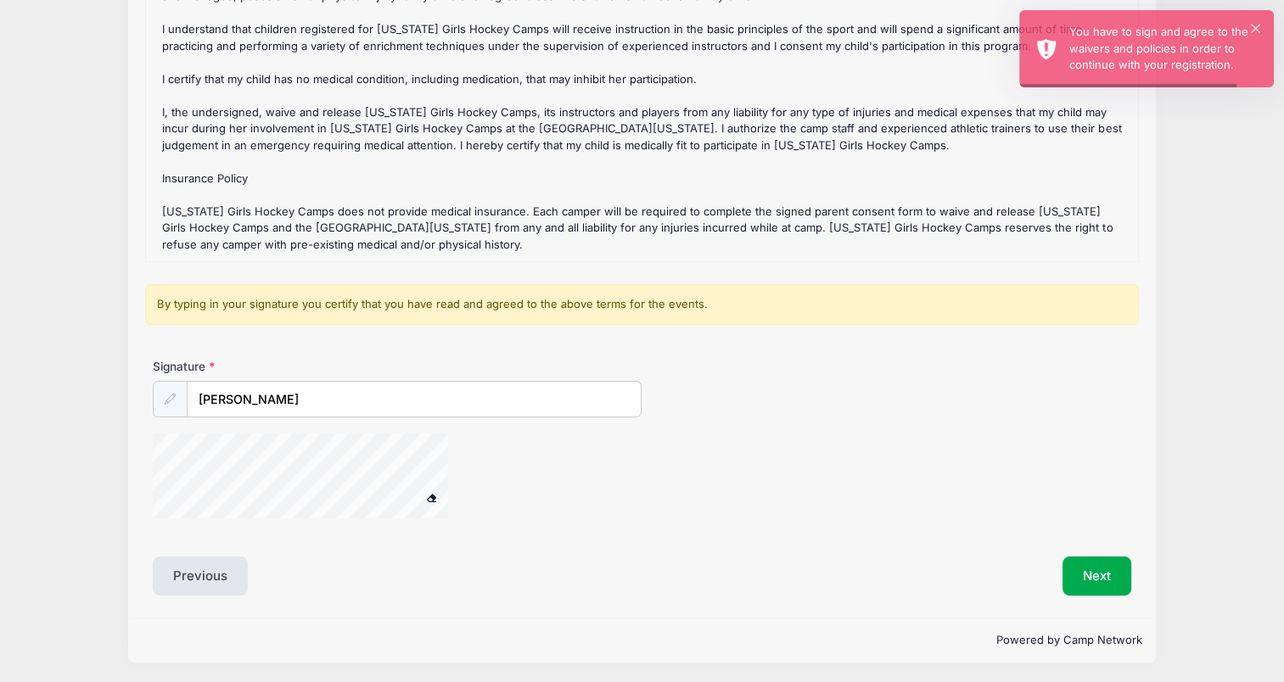
click at [432, 493] on span at bounding box center [431, 497] width 12 height 9
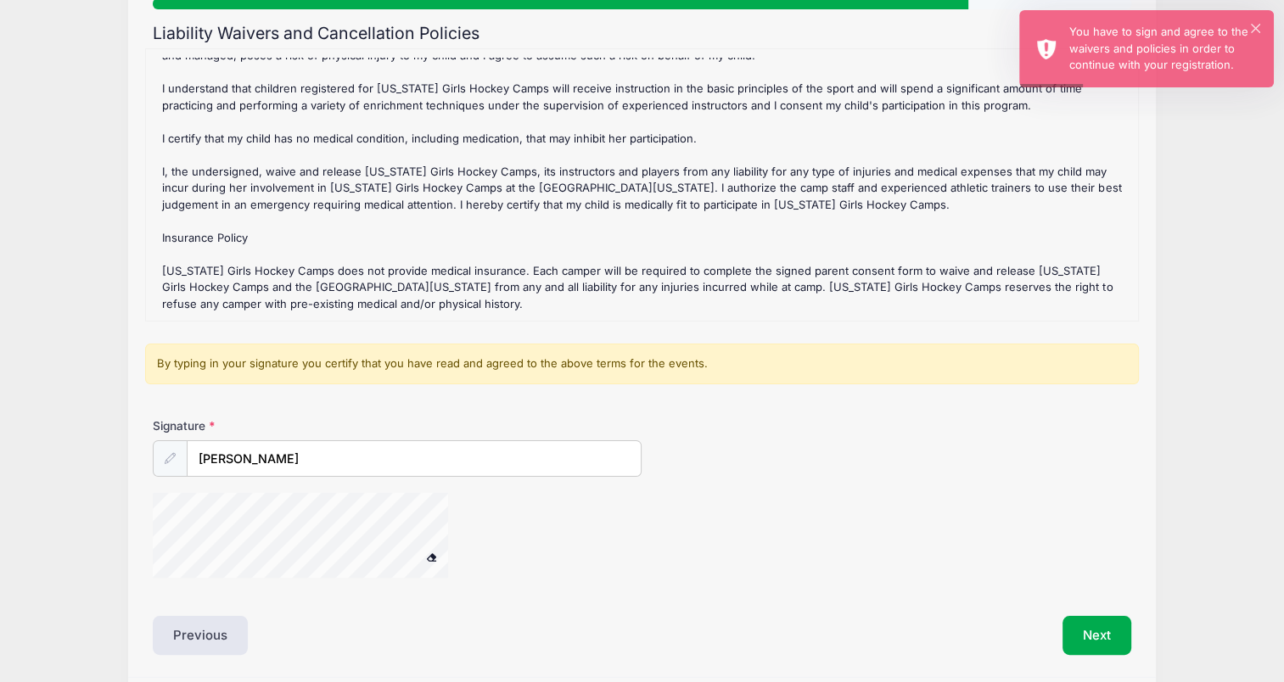
scroll to position [173, 0]
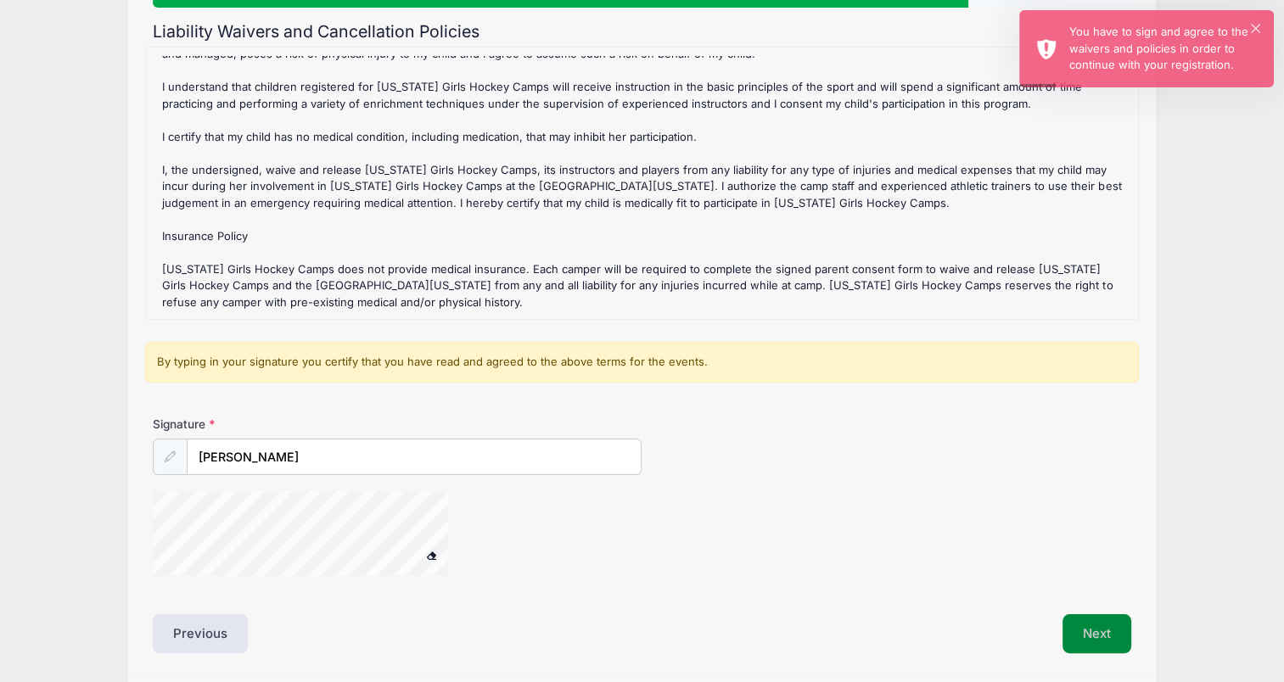
click at [1091, 627] on button "Next" at bounding box center [1097, 634] width 69 height 39
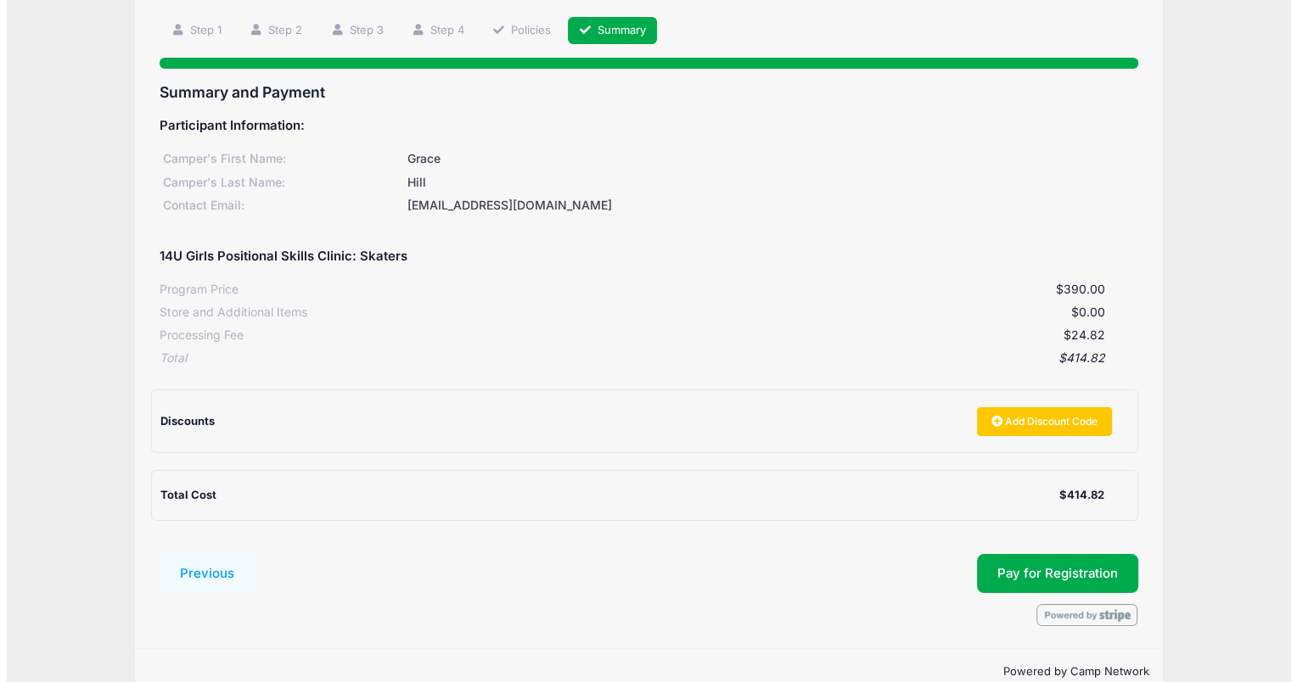
scroll to position [143, 0]
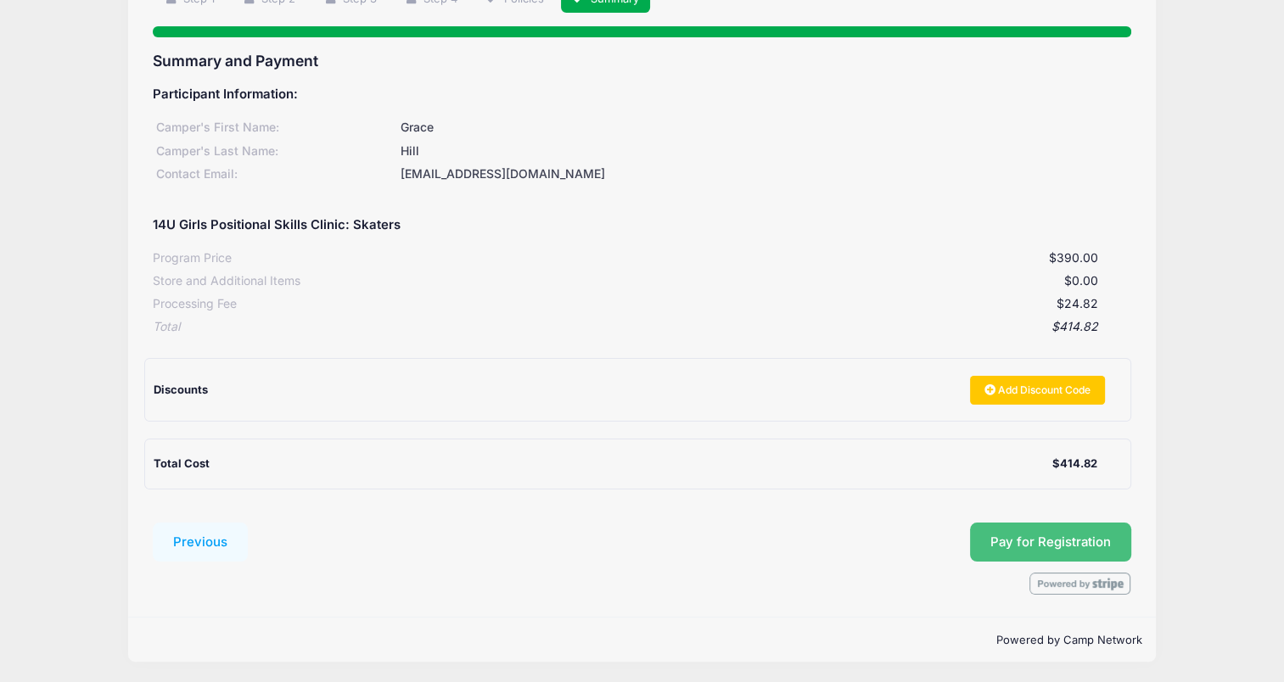
click at [1061, 543] on button "Pay for Registration" at bounding box center [1050, 542] width 161 height 39
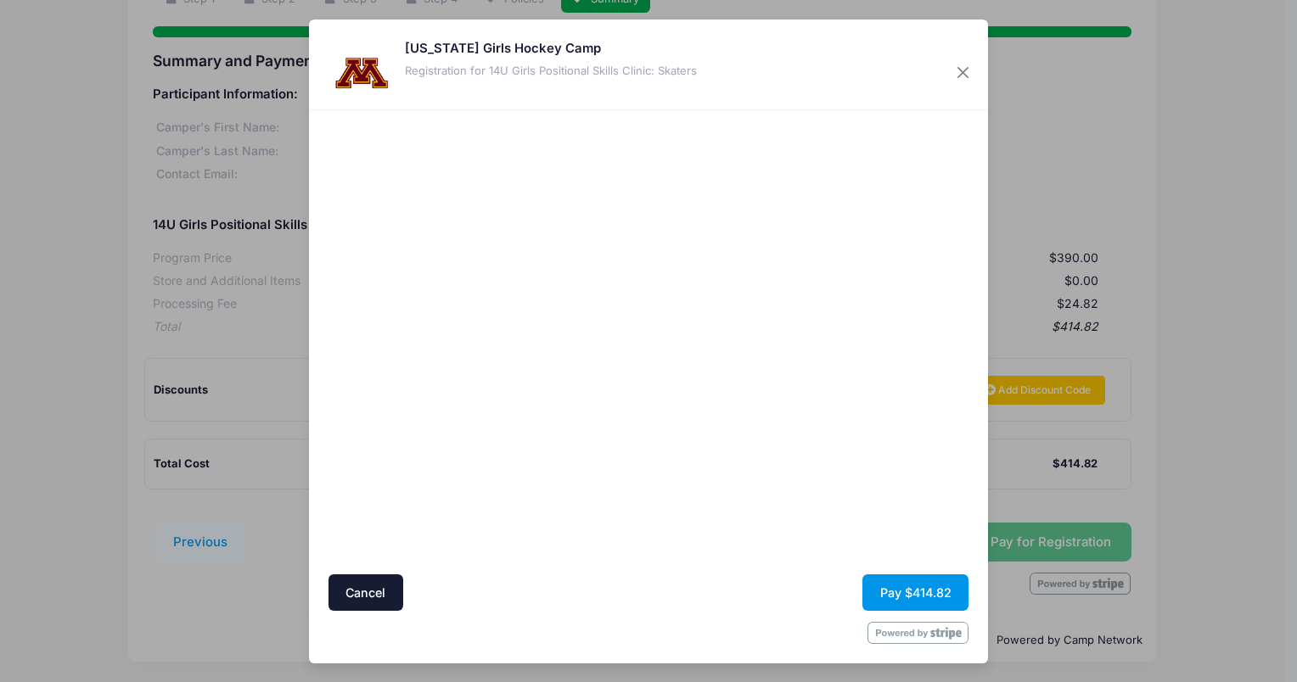
click at [915, 593] on button "Pay $414.82" at bounding box center [915, 593] width 106 height 36
